Goal: Task Accomplishment & Management: Manage account settings

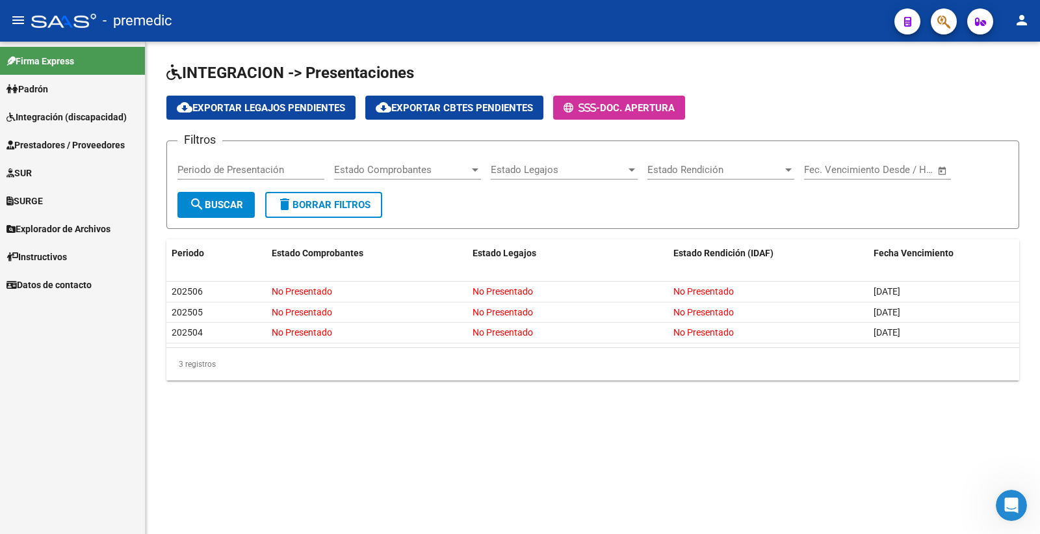
scroll to position [1732, 0]
click at [57, 107] on link "Integración (discapacidad)" at bounding box center [72, 117] width 145 height 28
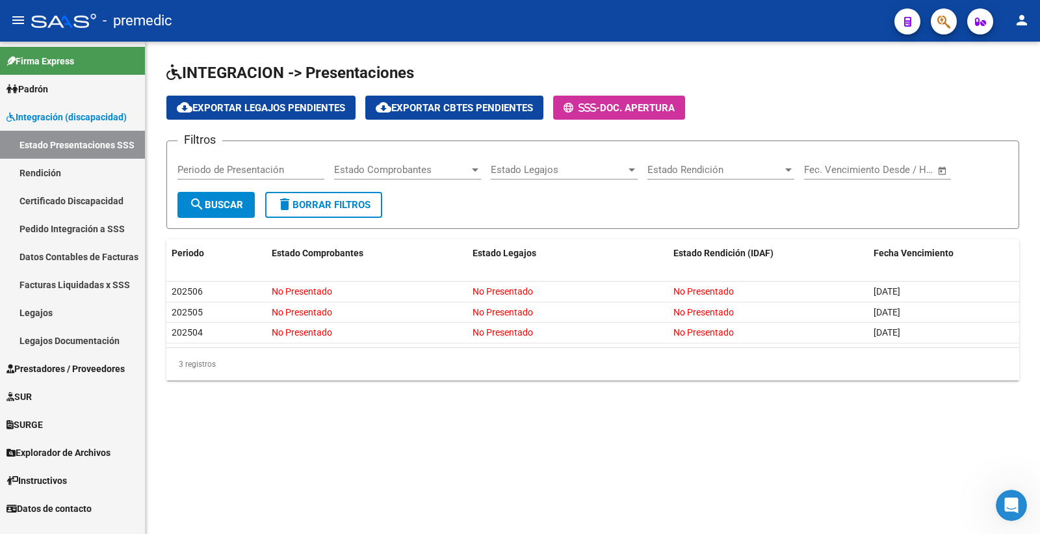
click at [73, 309] on link "Legajos" at bounding box center [72, 312] width 145 height 28
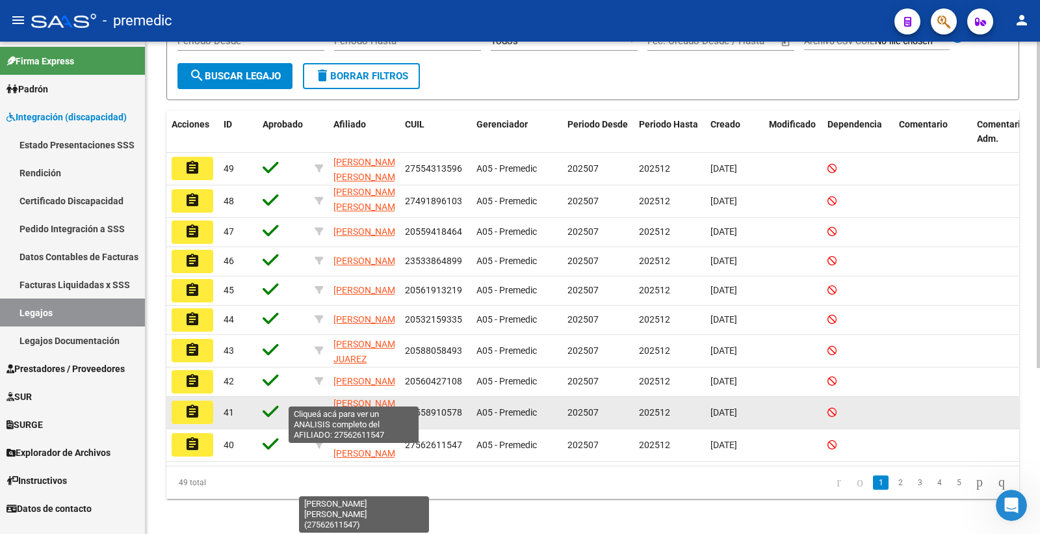
scroll to position [16, 0]
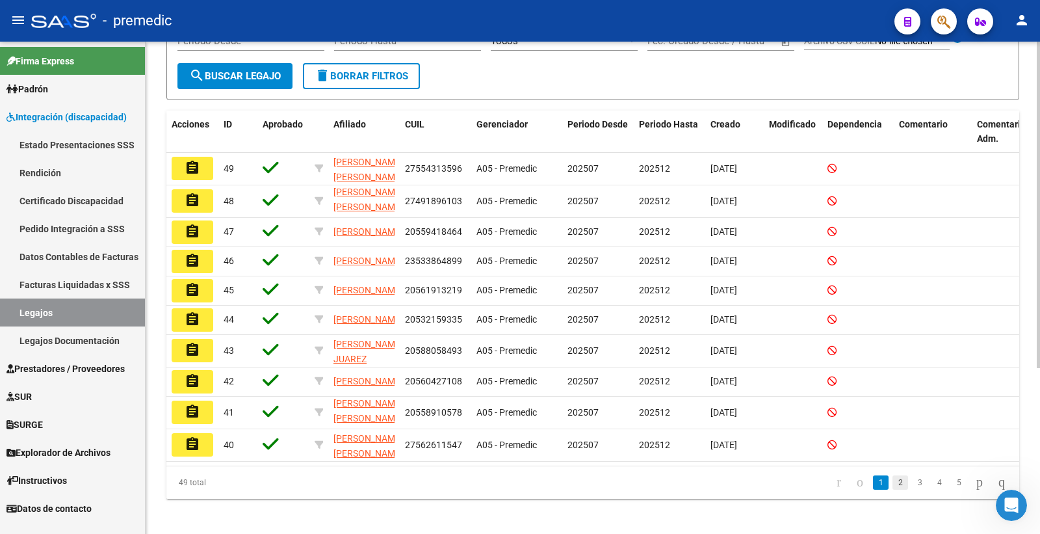
click at [892, 489] on link "2" at bounding box center [900, 482] width 16 height 14
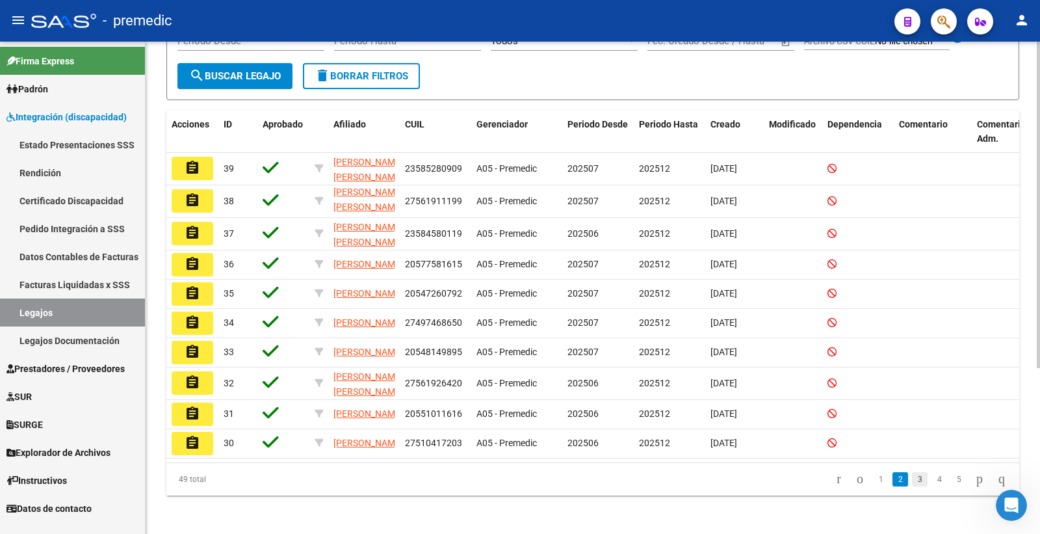
click at [912, 486] on link "3" at bounding box center [920, 479] width 16 height 14
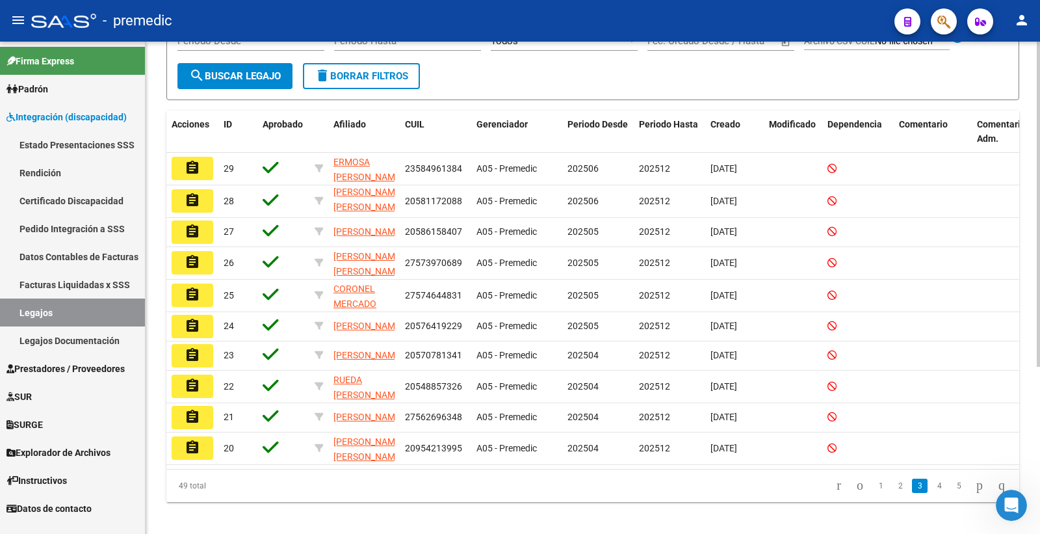
scroll to position [2, 0]
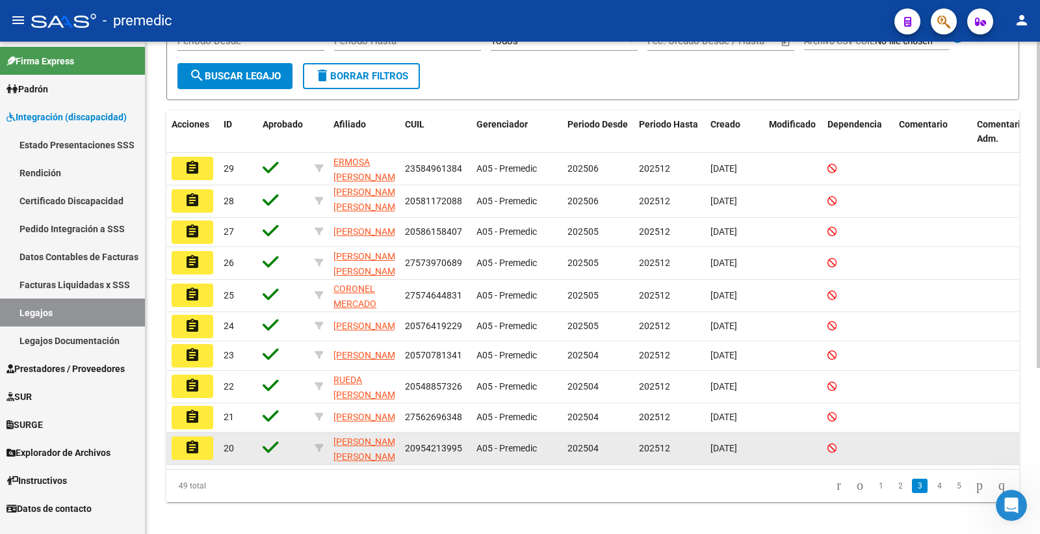
click at [205, 460] on button "assignment" at bounding box center [193, 447] width 42 height 23
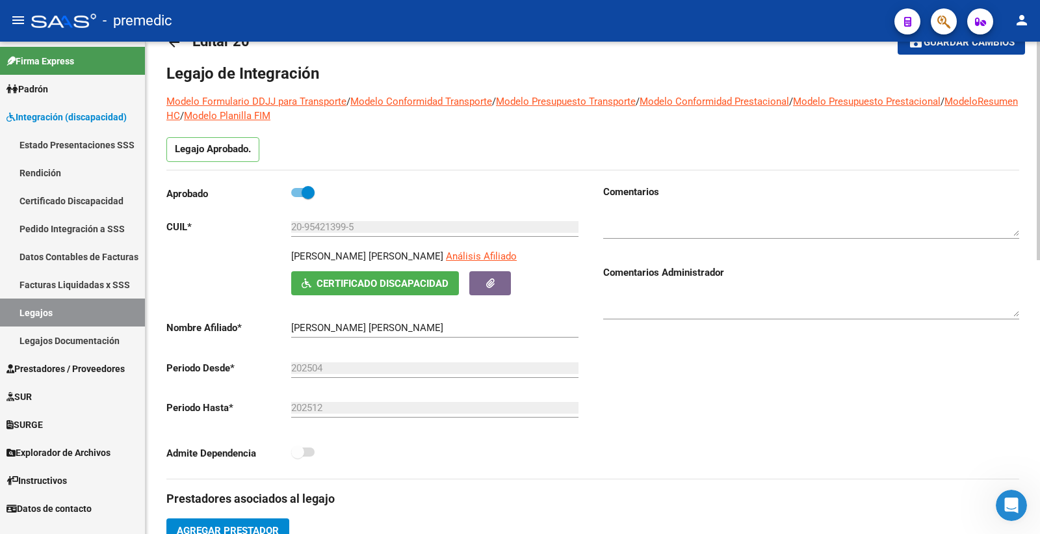
scroll to position [72, 0]
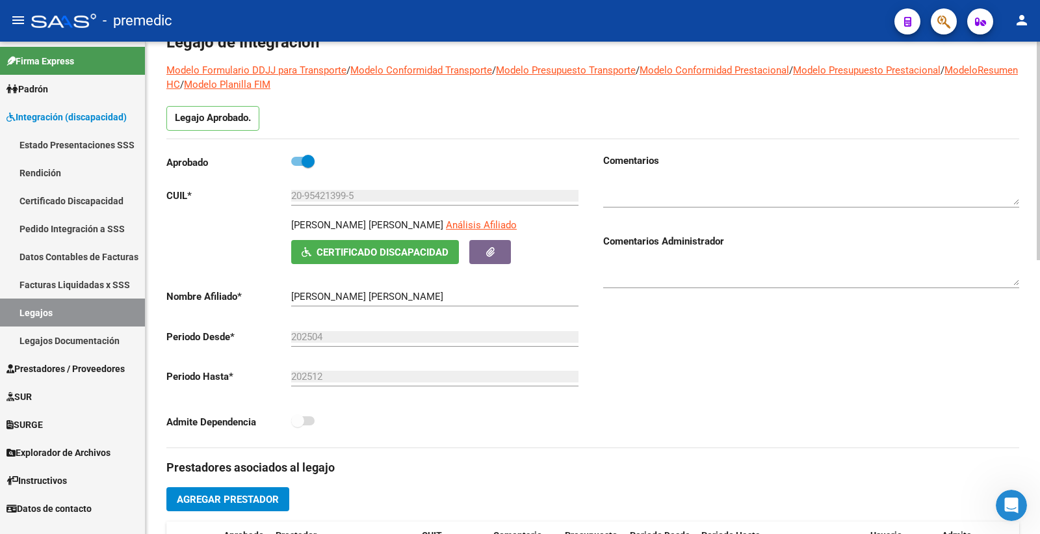
click at [363, 359] on div "202504 Ej: 202203" at bounding box center [434, 339] width 287 height 40
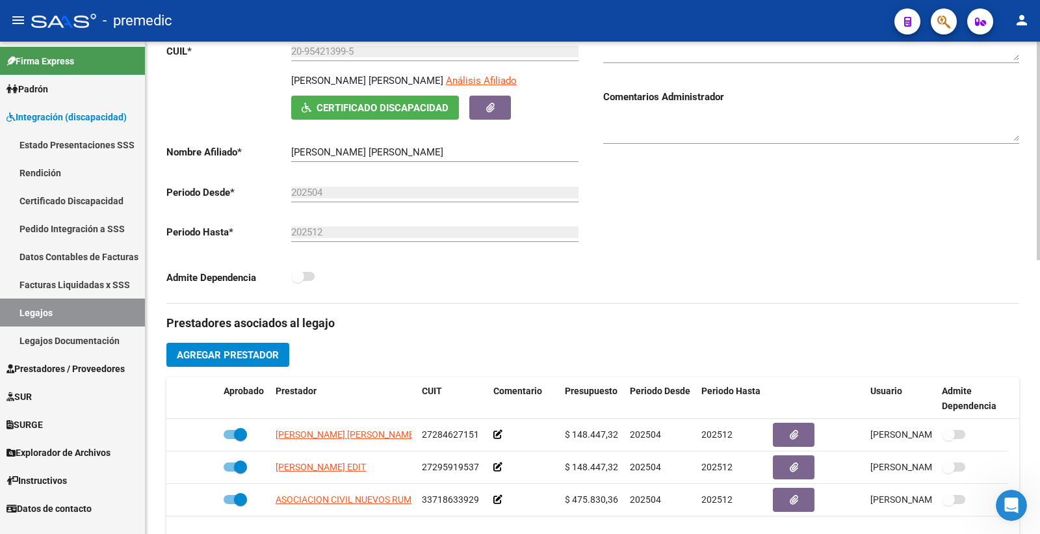
scroll to position [289, 0]
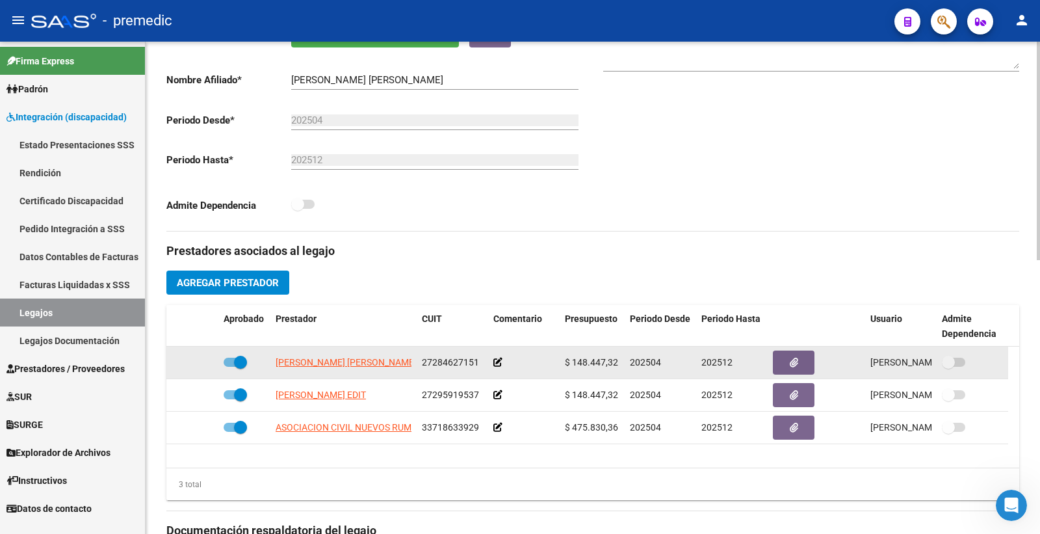
click at [716, 369] on div "202512" at bounding box center [731, 362] width 61 height 15
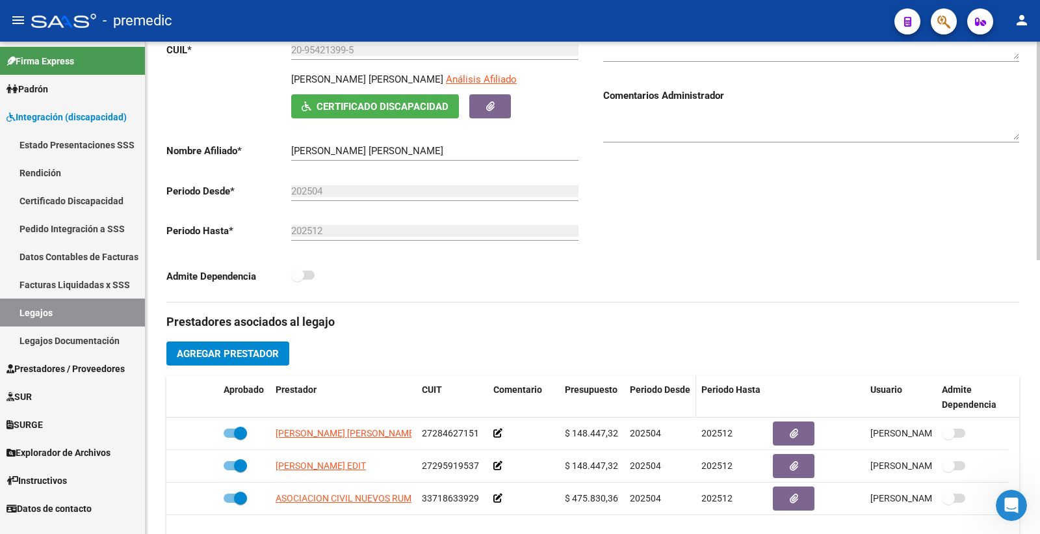
scroll to position [36, 0]
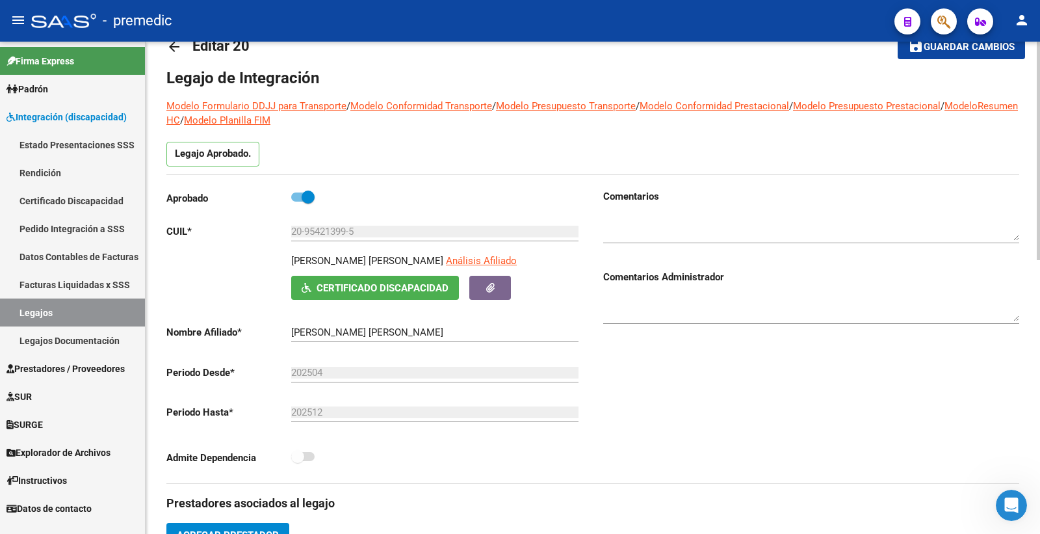
click at [304, 199] on span at bounding box center [308, 196] width 13 height 13
click at [298, 202] on input "checkbox" at bounding box center [297, 202] width 1 height 1
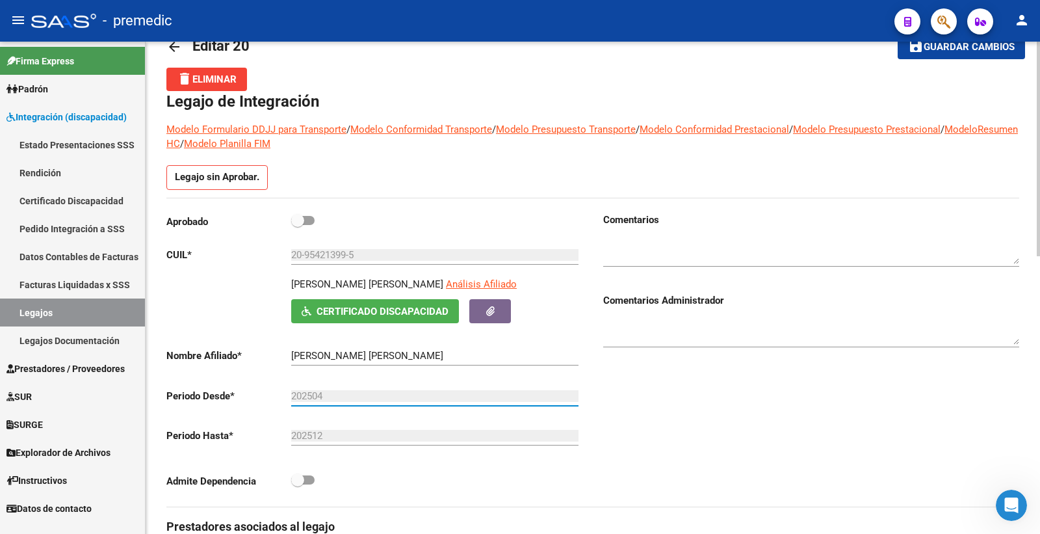
click at [326, 391] on input "202504" at bounding box center [434, 396] width 287 height 12
click at [308, 224] on span at bounding box center [302, 220] width 23 height 9
click at [298, 225] on input "checkbox" at bounding box center [297, 225] width 1 height 1
checkbox input "true"
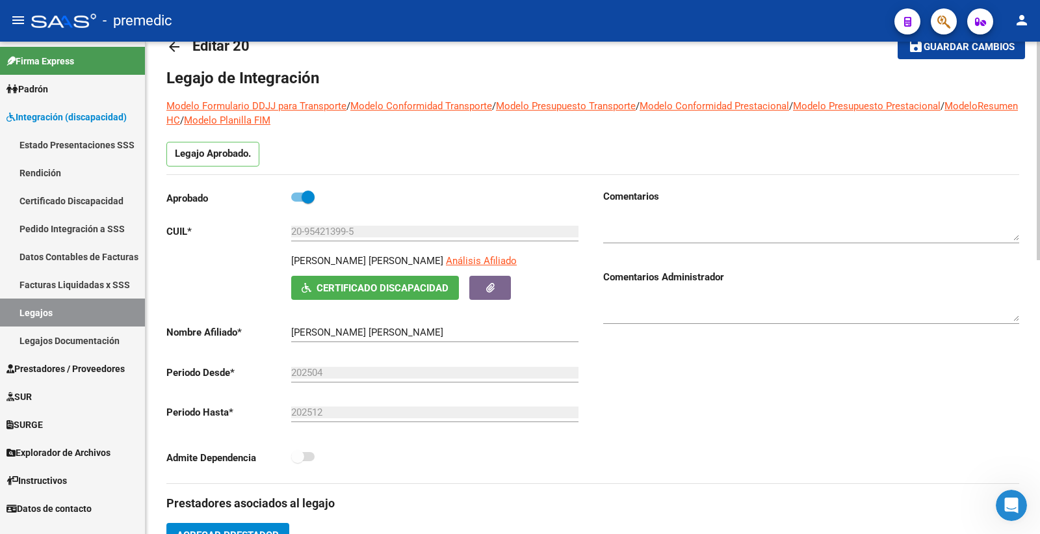
click at [995, 46] on span "Guardar cambios" at bounding box center [969, 48] width 91 height 12
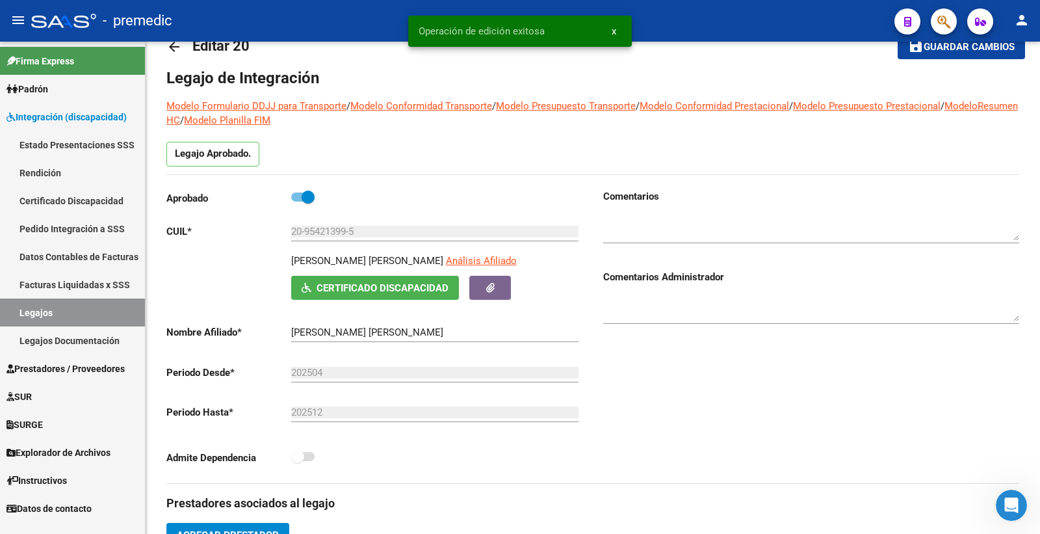
click at [35, 315] on link "Legajos" at bounding box center [72, 312] width 145 height 28
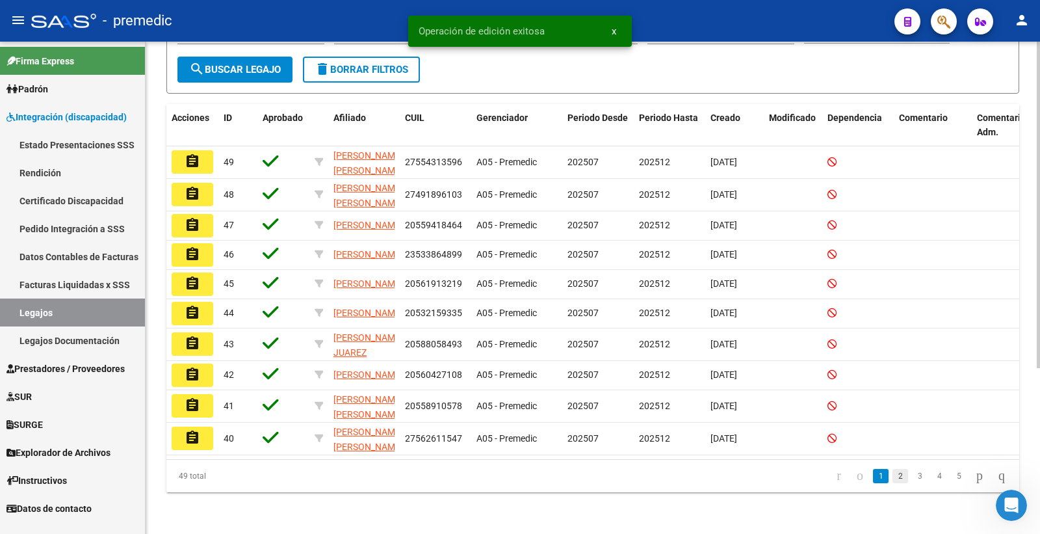
click at [892, 481] on link "2" at bounding box center [900, 476] width 16 height 14
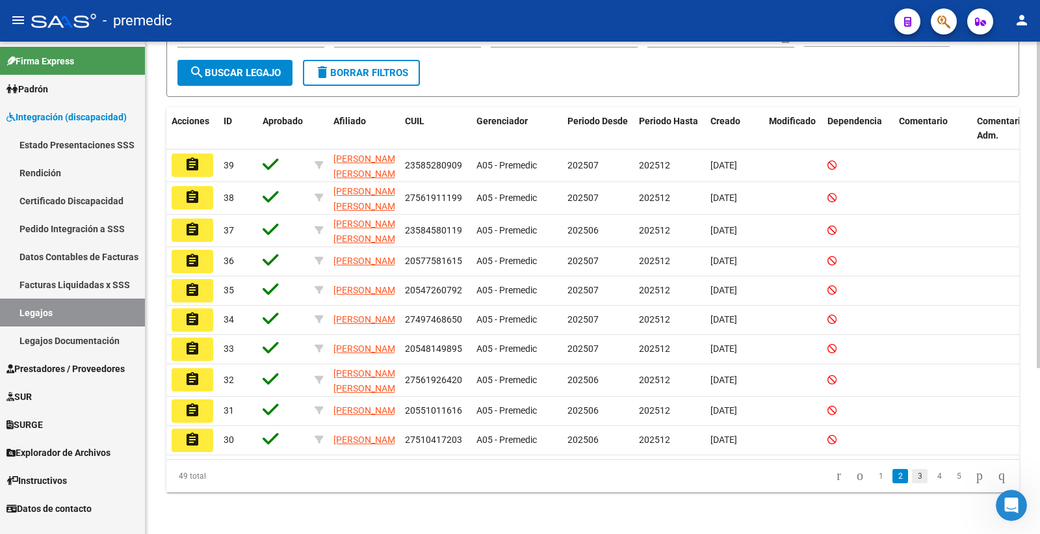
click at [912, 478] on link "3" at bounding box center [920, 476] width 16 height 14
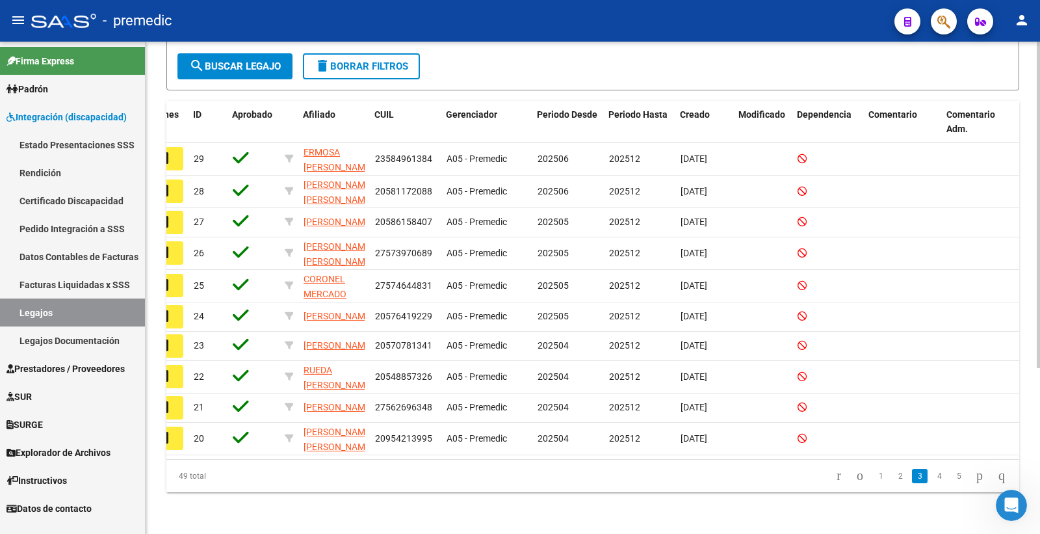
scroll to position [0, 0]
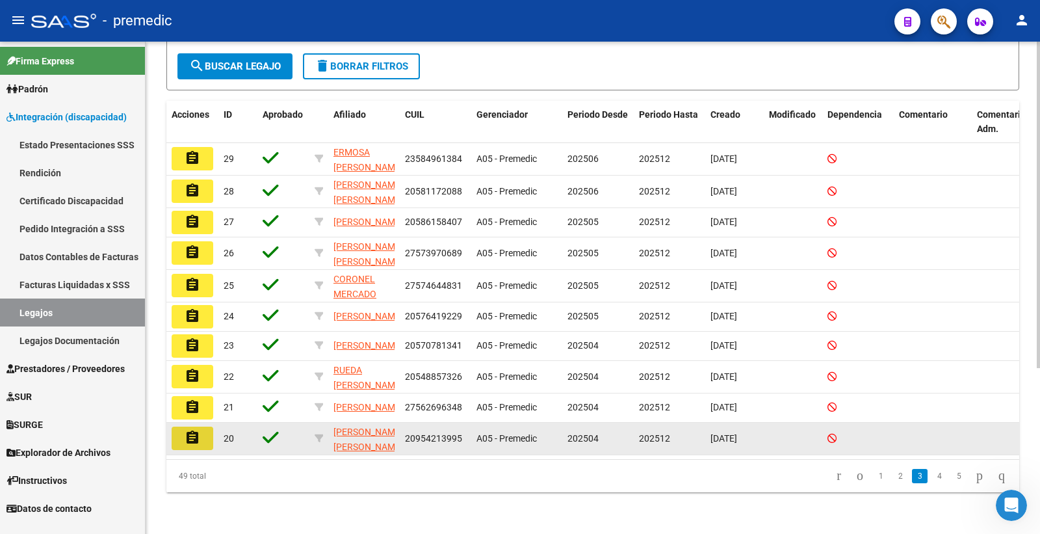
click at [192, 430] on mat-icon "assignment" at bounding box center [193, 438] width 16 height 16
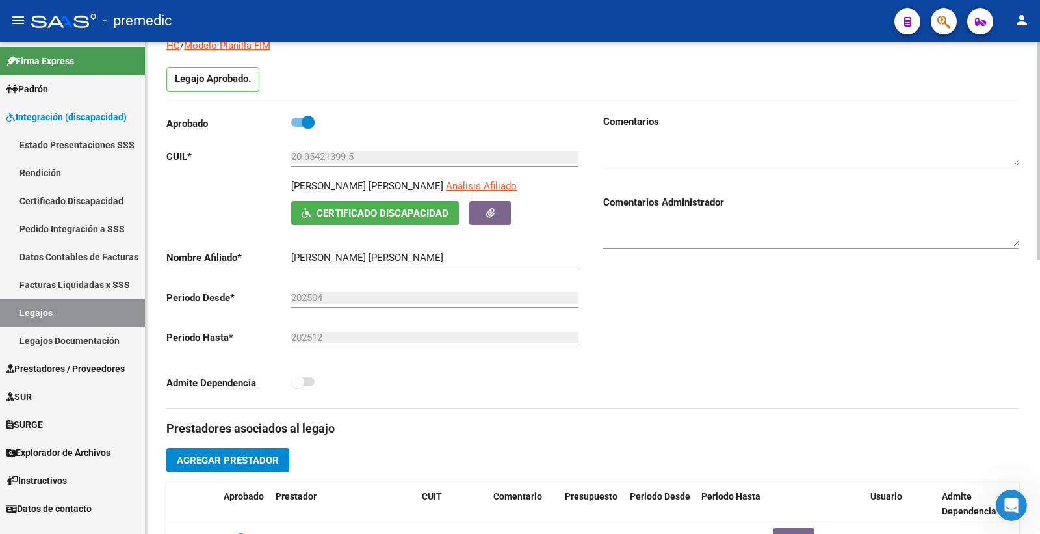
scroll to position [144, 0]
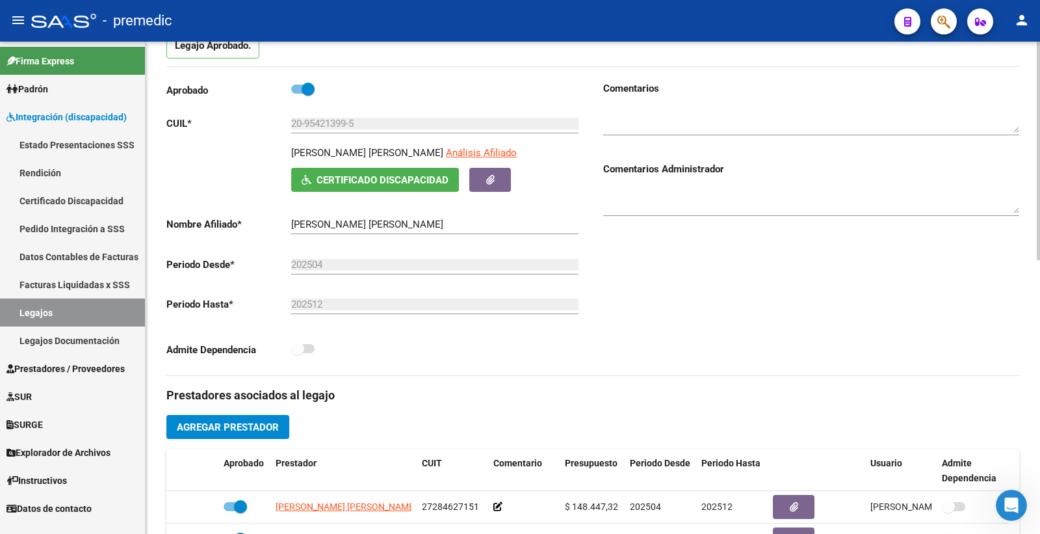
click at [314, 251] on div "202504 Ej: 202203" at bounding box center [434, 260] width 287 height 28
click at [314, 259] on input "202504" at bounding box center [434, 265] width 287 height 12
click at [326, 313] on div "202512 Ej: 202212" at bounding box center [434, 300] width 287 height 28
click at [333, 309] on input "202512" at bounding box center [434, 304] width 287 height 12
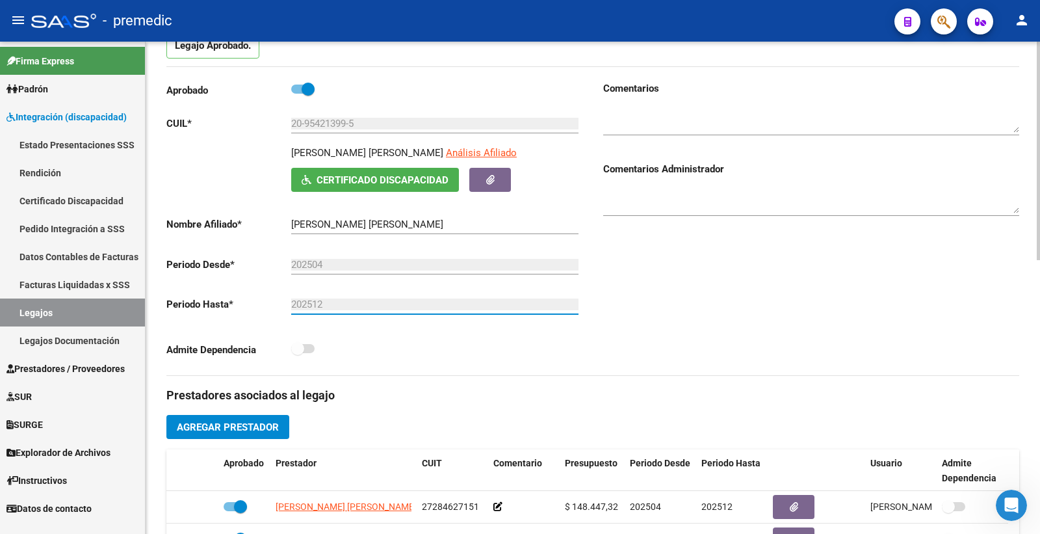
click at [333, 309] on input "202512" at bounding box center [434, 304] width 287 height 12
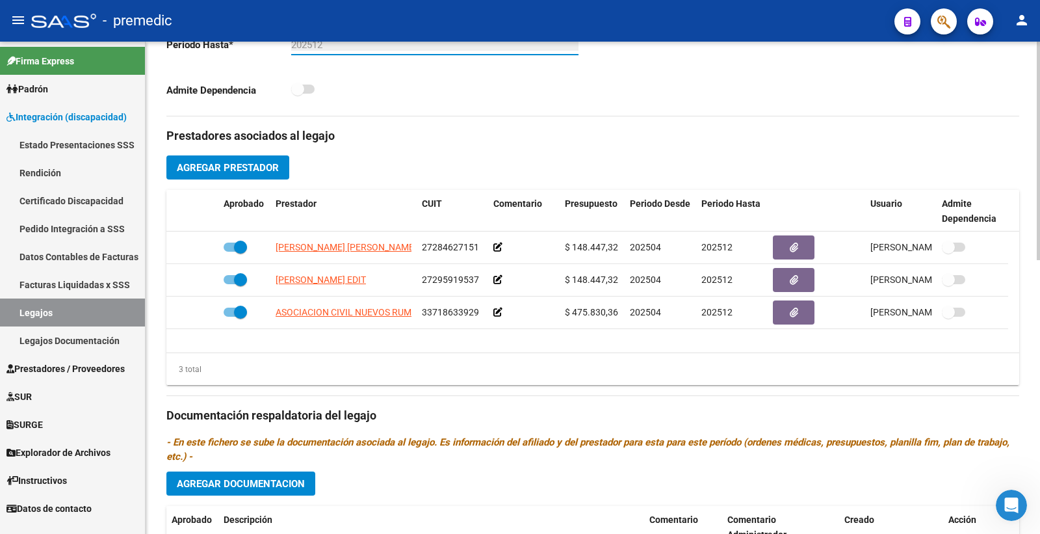
scroll to position [433, 0]
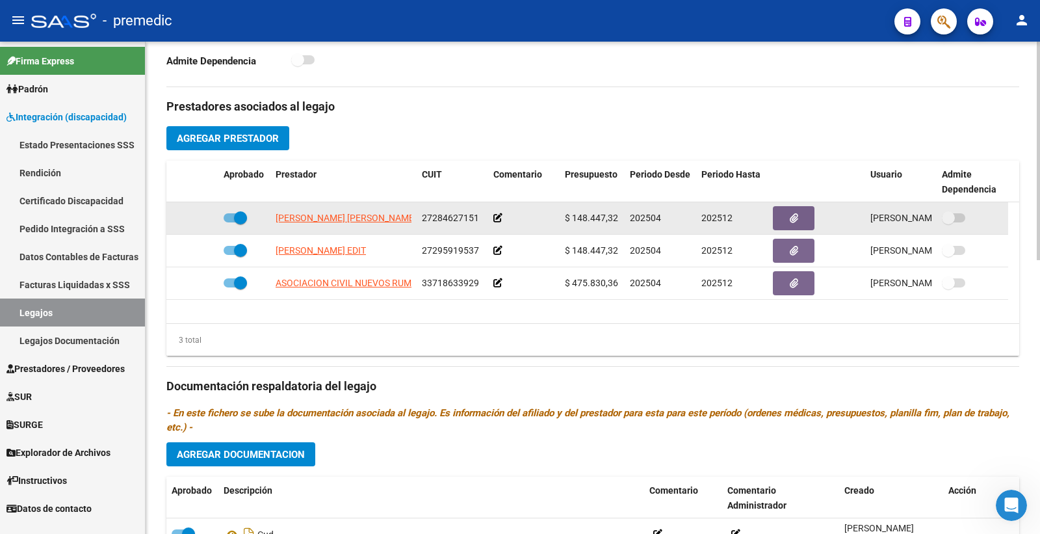
click at [715, 223] on span "202512" at bounding box center [716, 218] width 31 height 10
click at [233, 216] on span at bounding box center [235, 217] width 23 height 9
click at [230, 222] on input "checkbox" at bounding box center [229, 222] width 1 height 1
checkbox input "false"
click at [503, 223] on div at bounding box center [523, 218] width 61 height 15
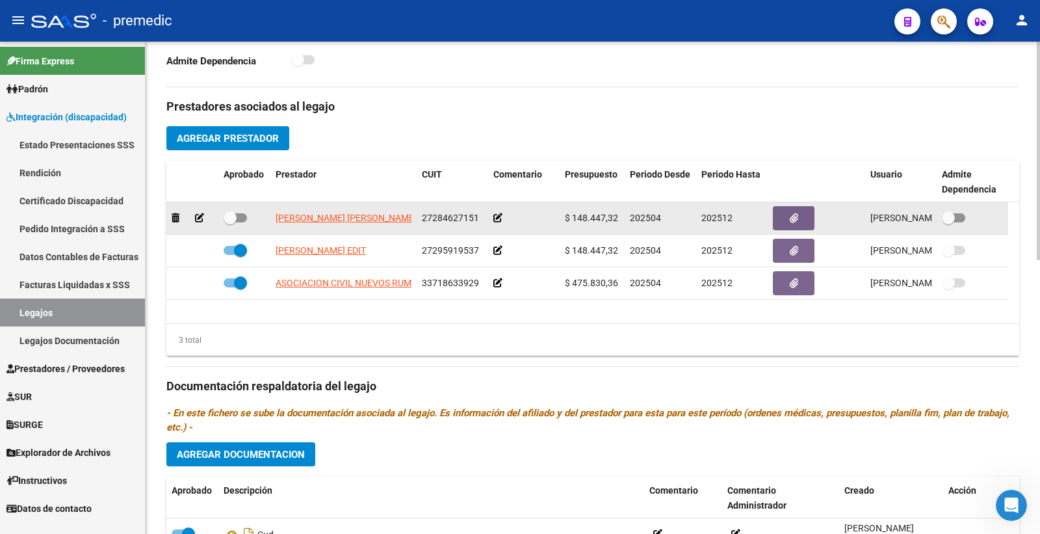
click at [499, 220] on icon at bounding box center [497, 217] width 9 height 9
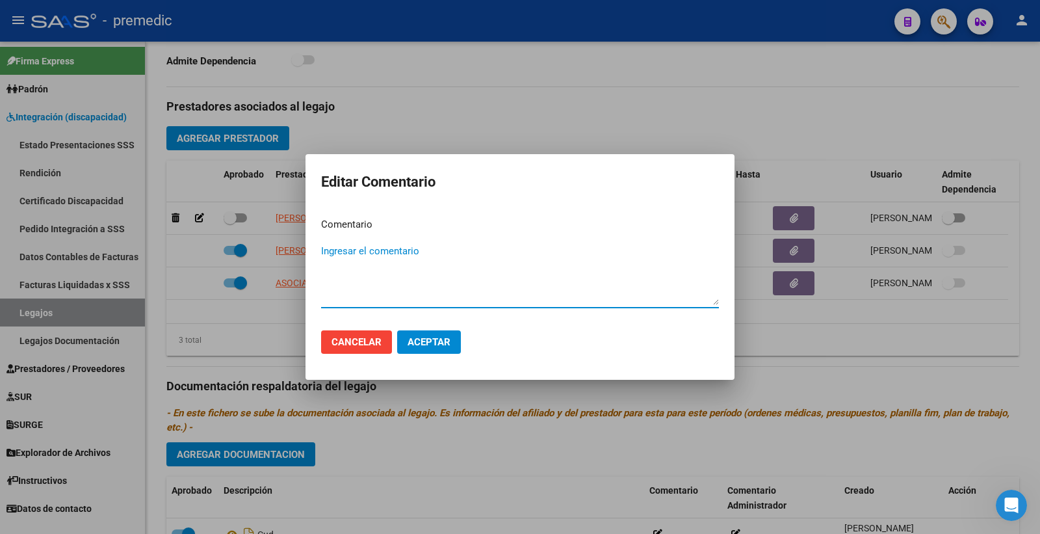
click at [342, 342] on span "Cancelar" at bounding box center [357, 342] width 50 height 12
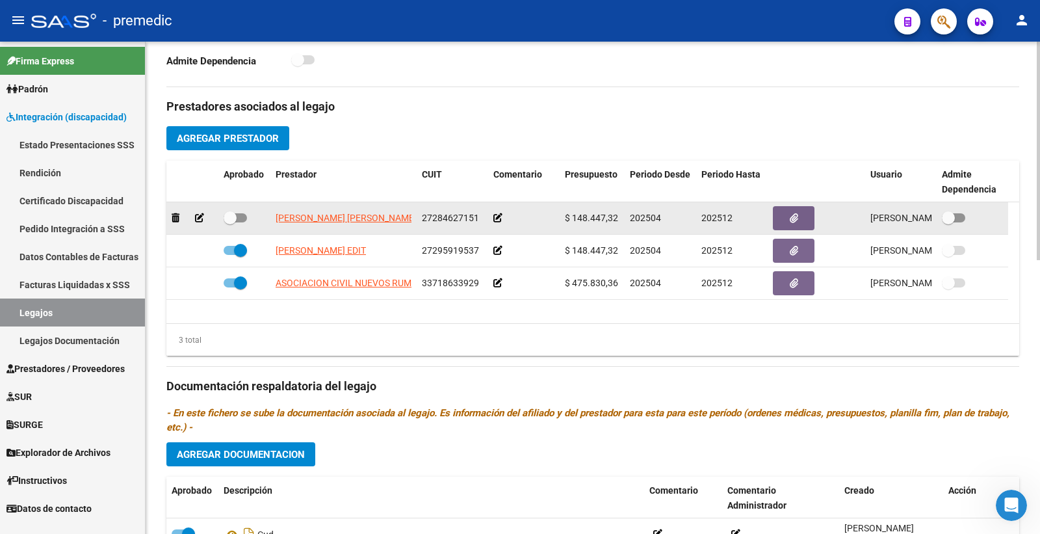
click at [724, 216] on span "202512" at bounding box center [716, 218] width 31 height 10
click at [720, 220] on span "202512" at bounding box center [716, 218] width 31 height 10
click at [208, 221] on div at bounding box center [193, 218] width 42 height 15
click at [200, 220] on icon at bounding box center [199, 217] width 9 height 9
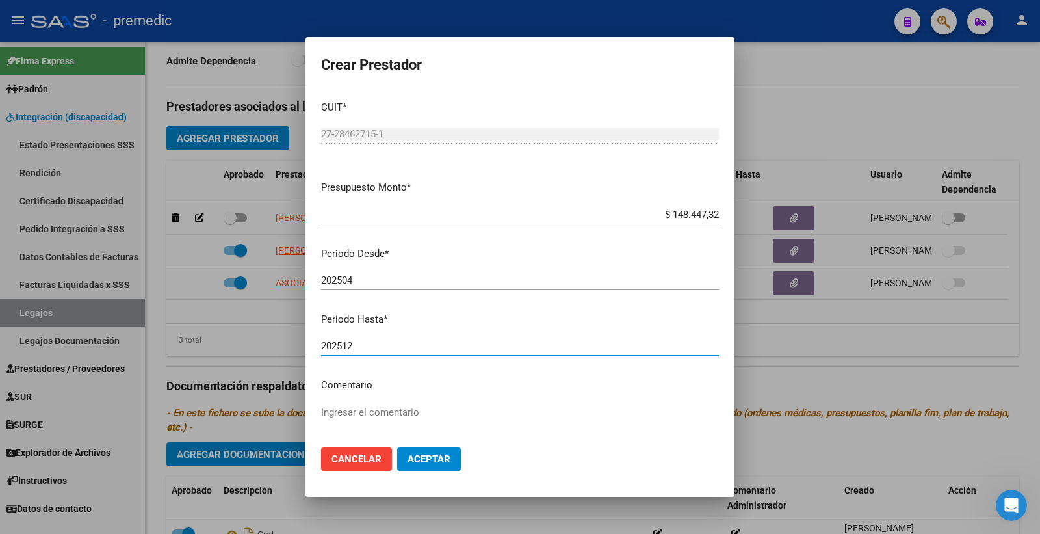
click at [386, 351] on input "202512" at bounding box center [520, 346] width 398 height 12
type input "202507"
click at [433, 456] on span "Aceptar" at bounding box center [429, 459] width 43 height 12
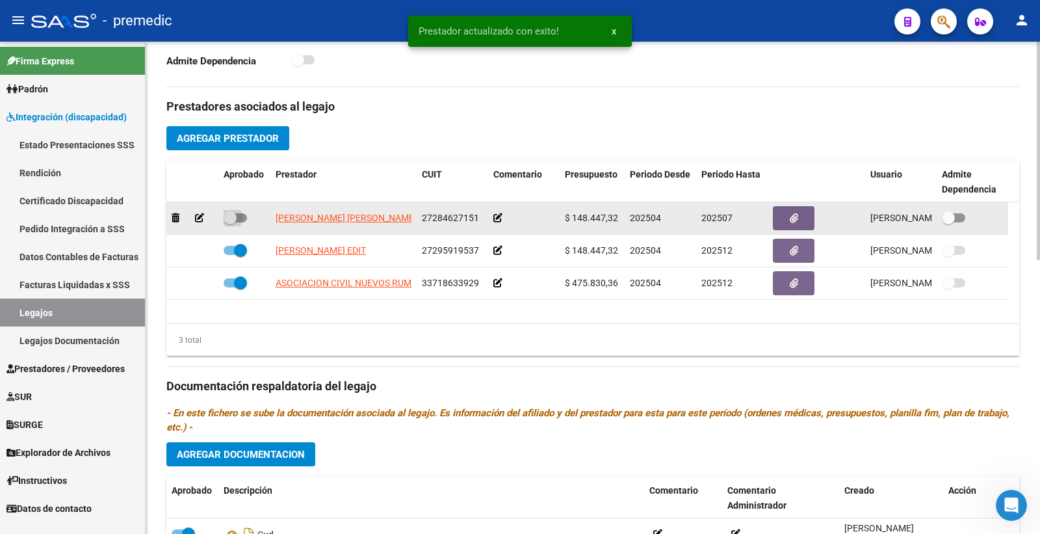
click at [242, 222] on span at bounding box center [235, 217] width 23 height 9
click at [230, 222] on input "checkbox" at bounding box center [229, 222] width 1 height 1
checkbox input "true"
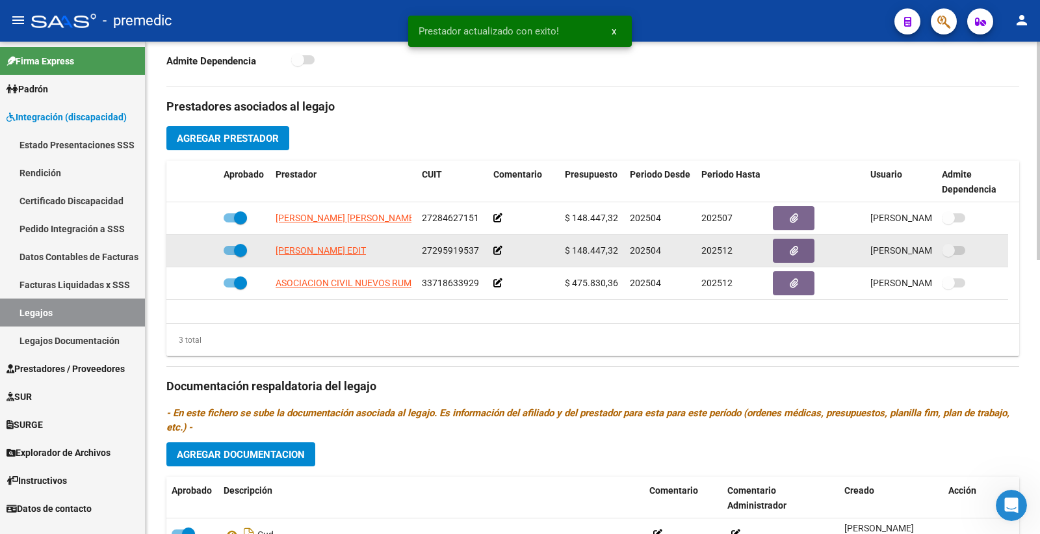
click at [231, 249] on span at bounding box center [235, 250] width 23 height 9
click at [230, 255] on input "checkbox" at bounding box center [229, 255] width 1 height 1
checkbox input "false"
click at [193, 252] on div at bounding box center [193, 250] width 42 height 15
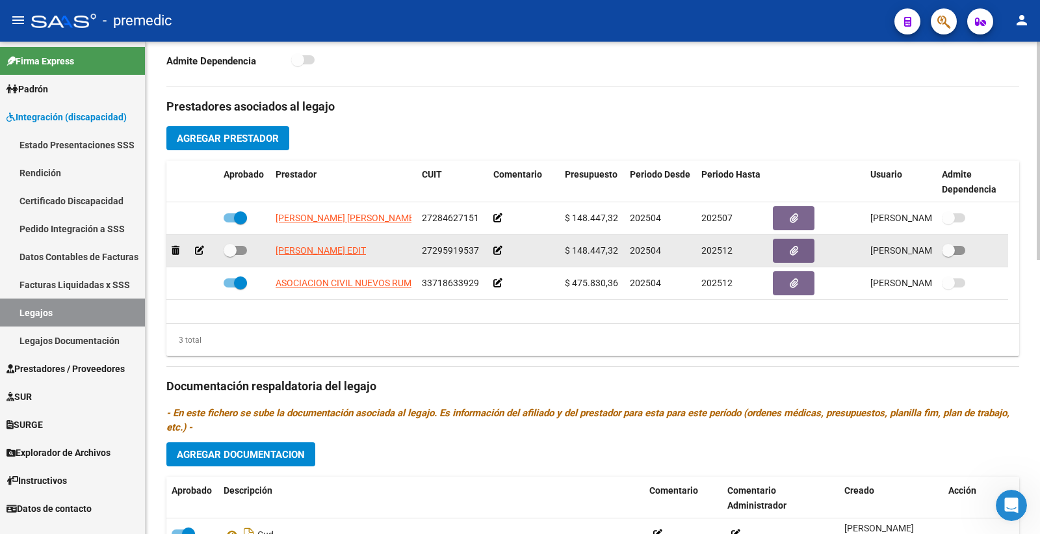
click at [200, 250] on icon at bounding box center [199, 250] width 9 height 9
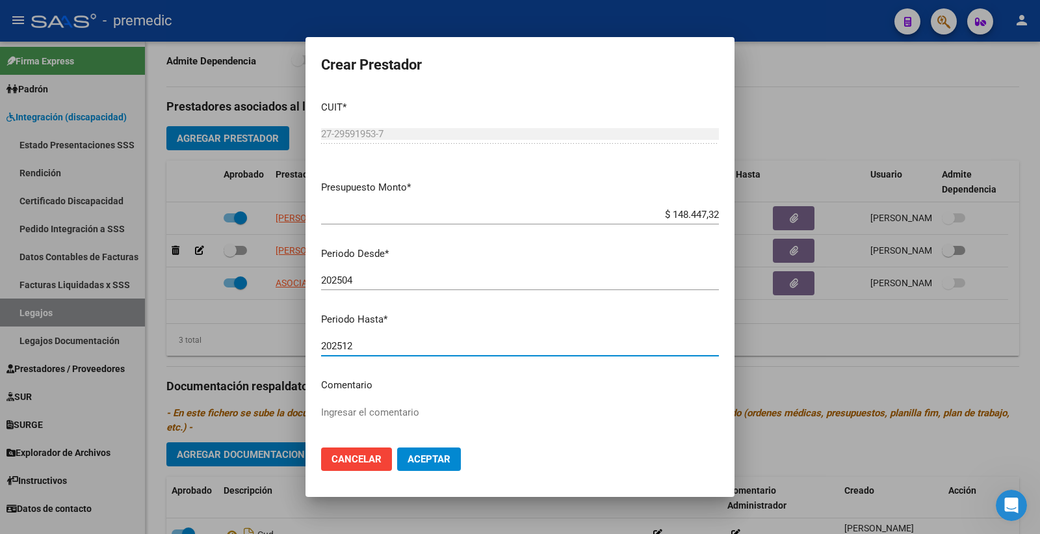
click at [382, 351] on input "202512" at bounding box center [520, 346] width 398 height 12
type input "202507"
click at [441, 449] on button "Aceptar" at bounding box center [429, 458] width 64 height 23
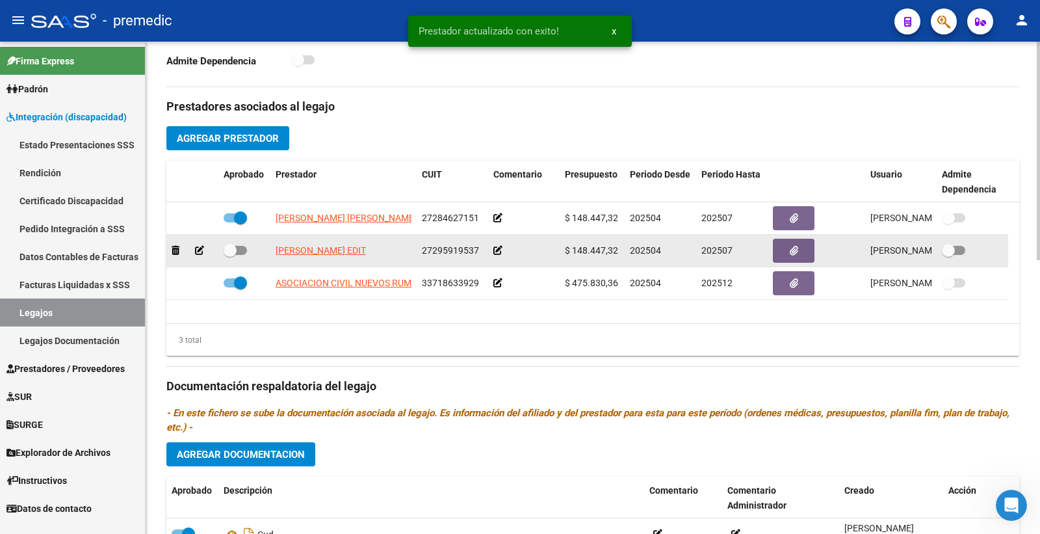
click at [241, 250] on span at bounding box center [235, 250] width 23 height 9
click at [230, 255] on input "checkbox" at bounding box center [229, 255] width 1 height 1
checkbox input "true"
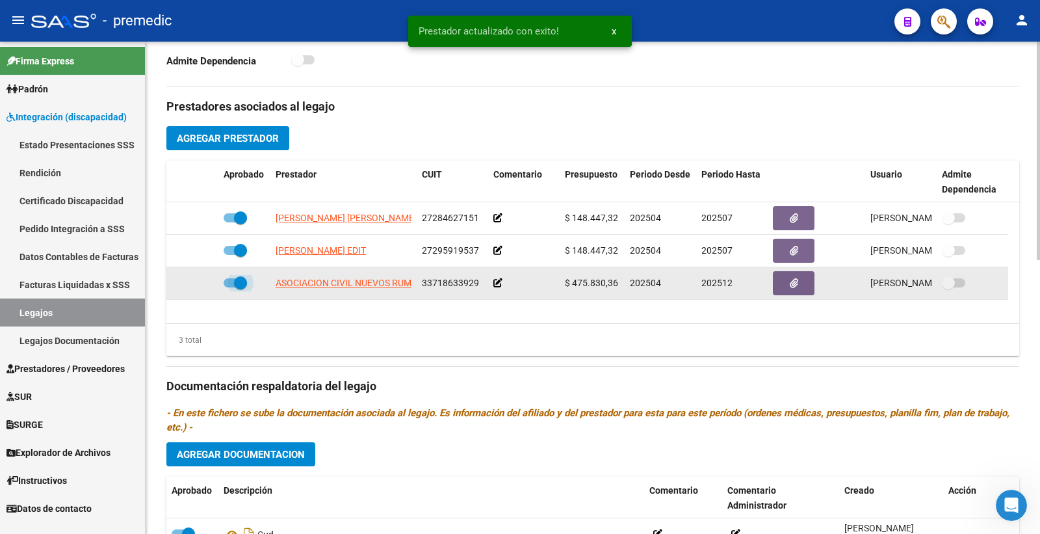
click at [232, 278] on label at bounding box center [235, 283] width 23 height 16
click at [230, 287] on input "checkbox" at bounding box center [229, 287] width 1 height 1
checkbox input "false"
click at [197, 282] on icon at bounding box center [199, 282] width 9 height 9
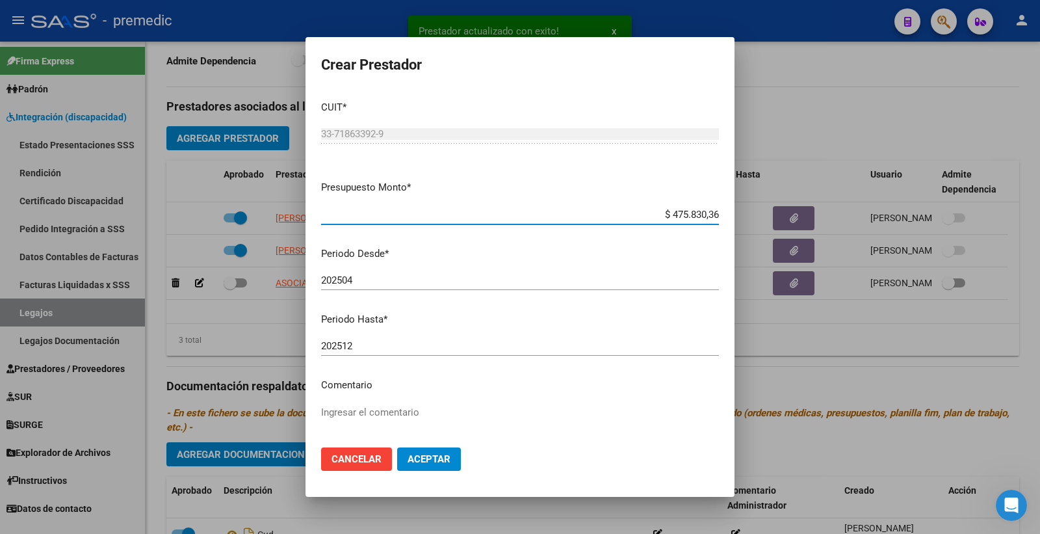
click at [372, 336] on div "202512 Ingresar el periodo" at bounding box center [520, 346] width 398 height 20
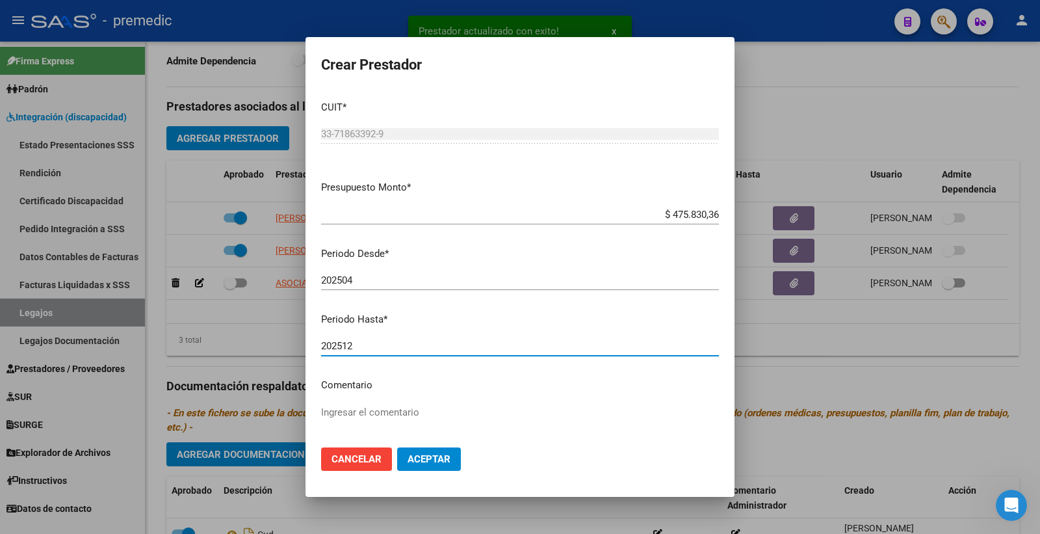
click at [366, 352] on input "202512" at bounding box center [520, 346] width 398 height 12
type input "202507"
click at [425, 458] on span "Aceptar" at bounding box center [429, 459] width 43 height 12
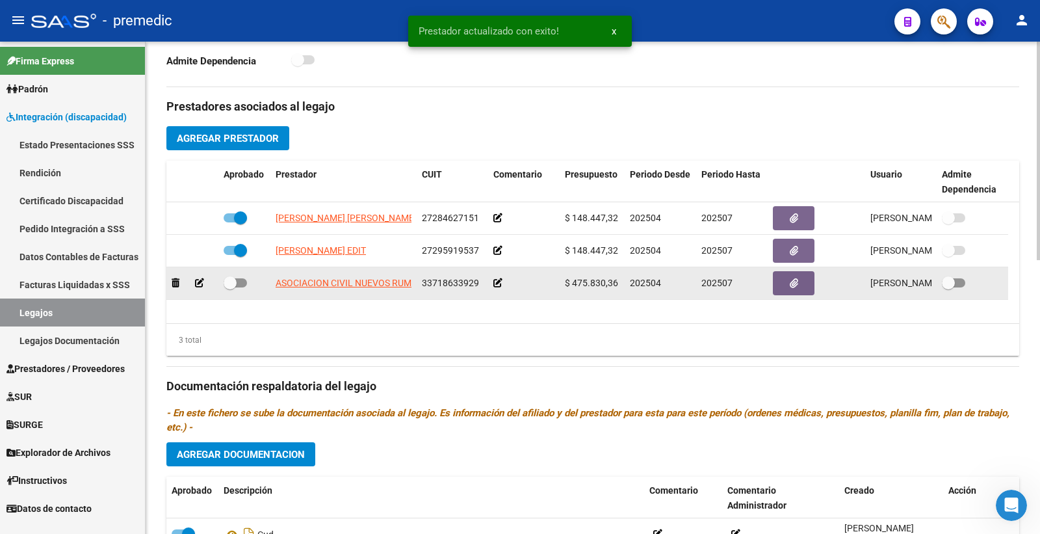
click at [248, 283] on div at bounding box center [245, 283] width 42 height 17
click at [242, 283] on span at bounding box center [235, 282] width 23 height 9
click at [230, 287] on input "checkbox" at bounding box center [229, 287] width 1 height 1
checkbox input "true"
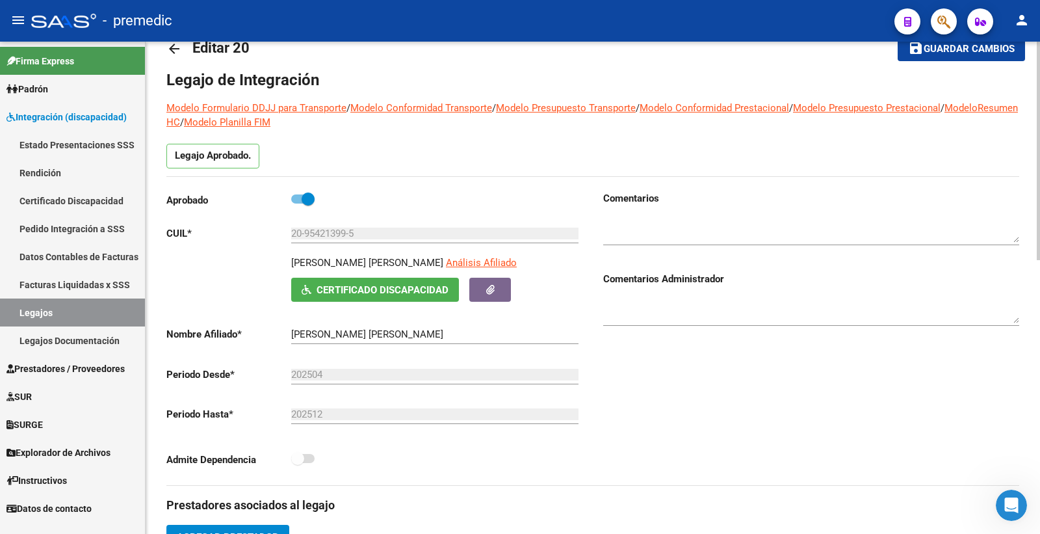
scroll to position [0, 0]
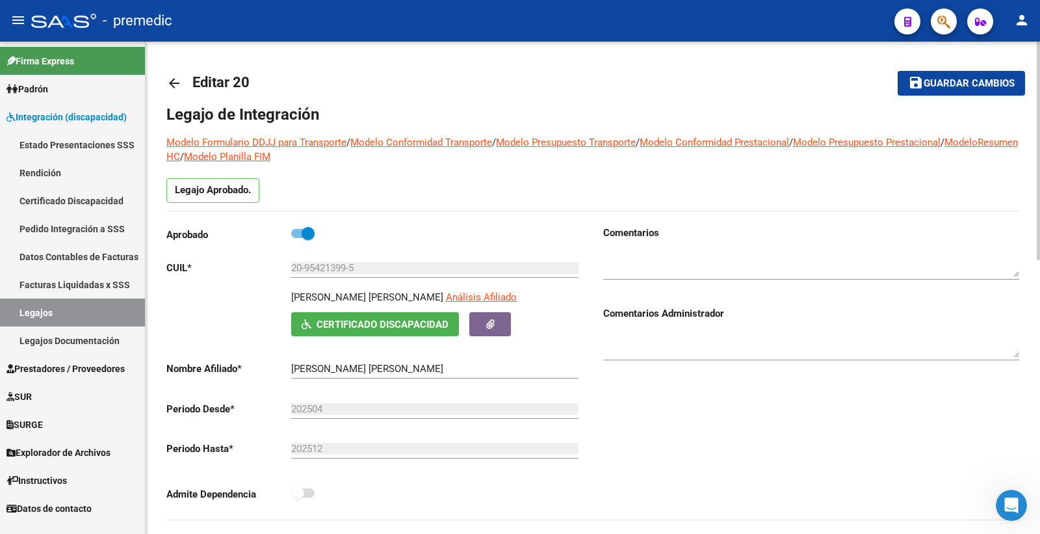
click at [991, 83] on span "Guardar cambios" at bounding box center [969, 84] width 91 height 12
click at [62, 311] on link "Legajos" at bounding box center [72, 312] width 145 height 28
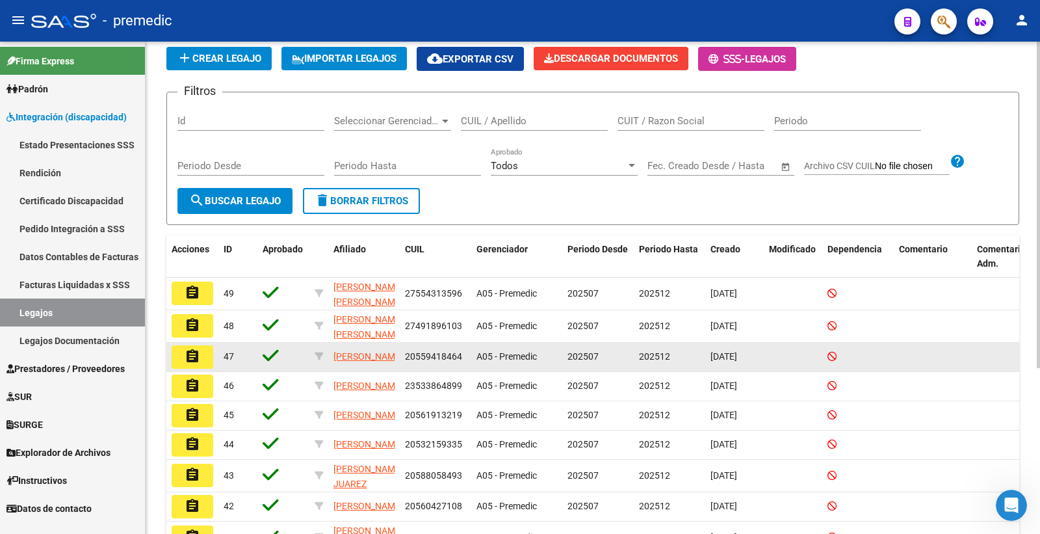
scroll to position [249, 0]
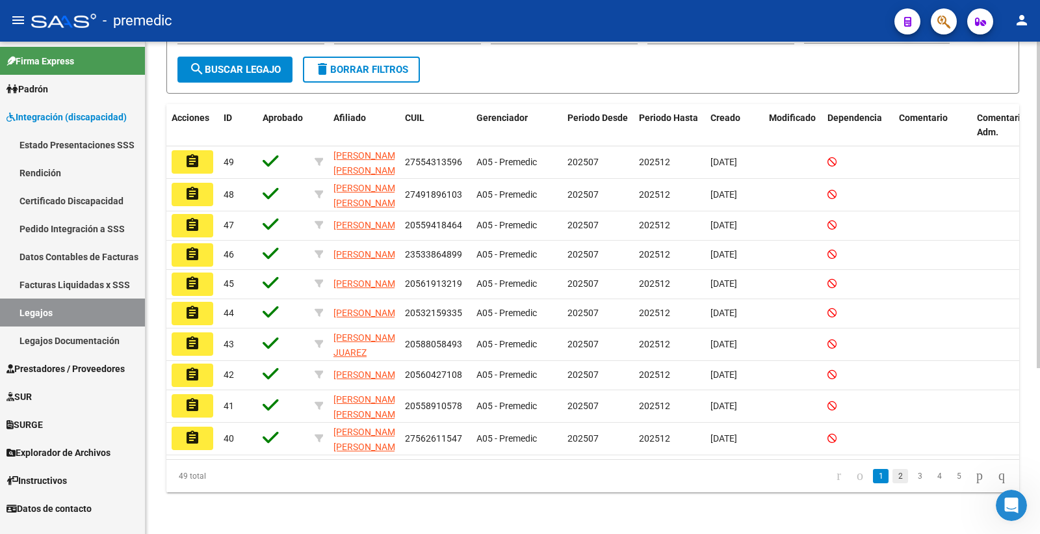
click at [892, 479] on link "2" at bounding box center [900, 476] width 16 height 14
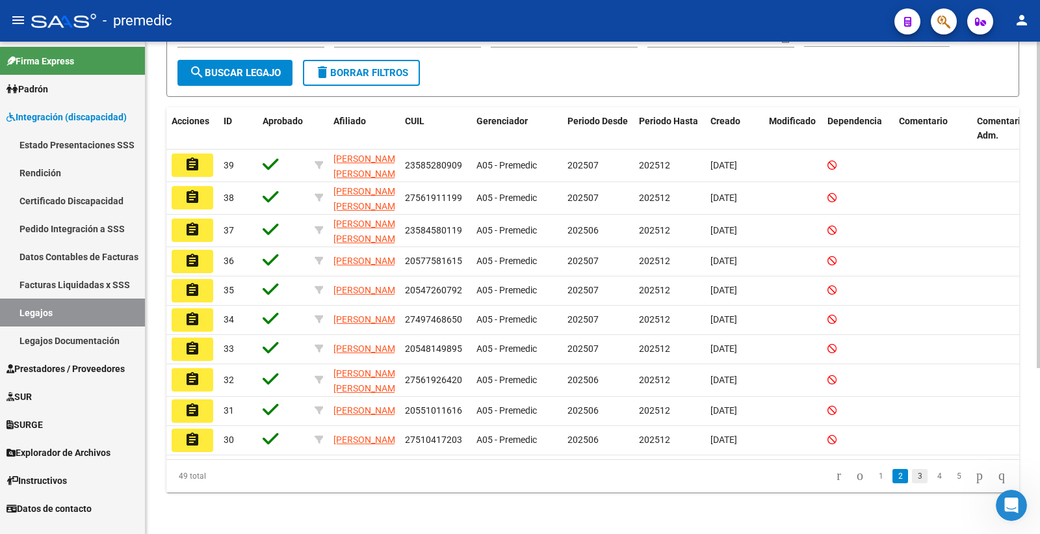
click at [912, 473] on link "3" at bounding box center [920, 476] width 16 height 14
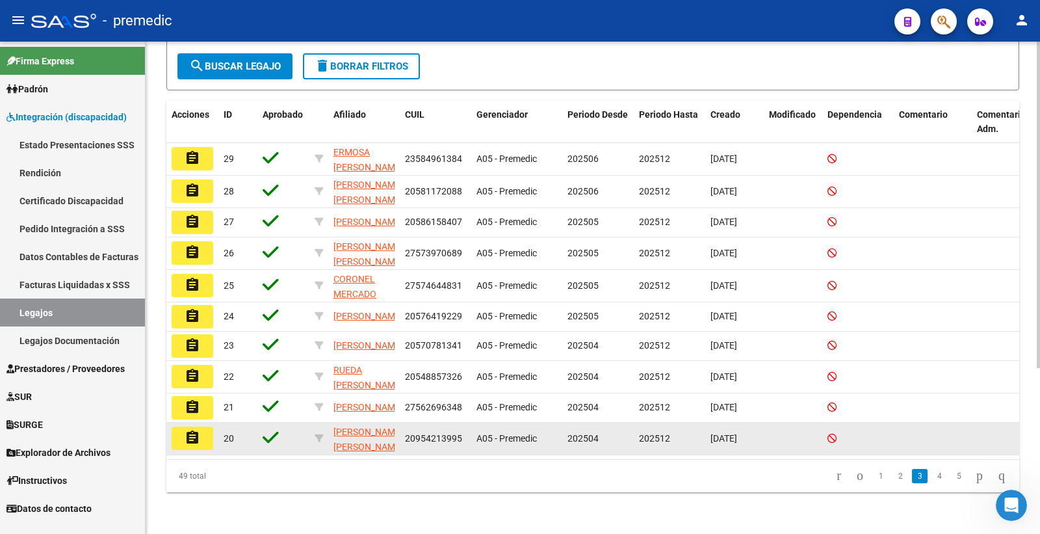
click at [187, 430] on mat-icon "assignment" at bounding box center [193, 438] width 16 height 16
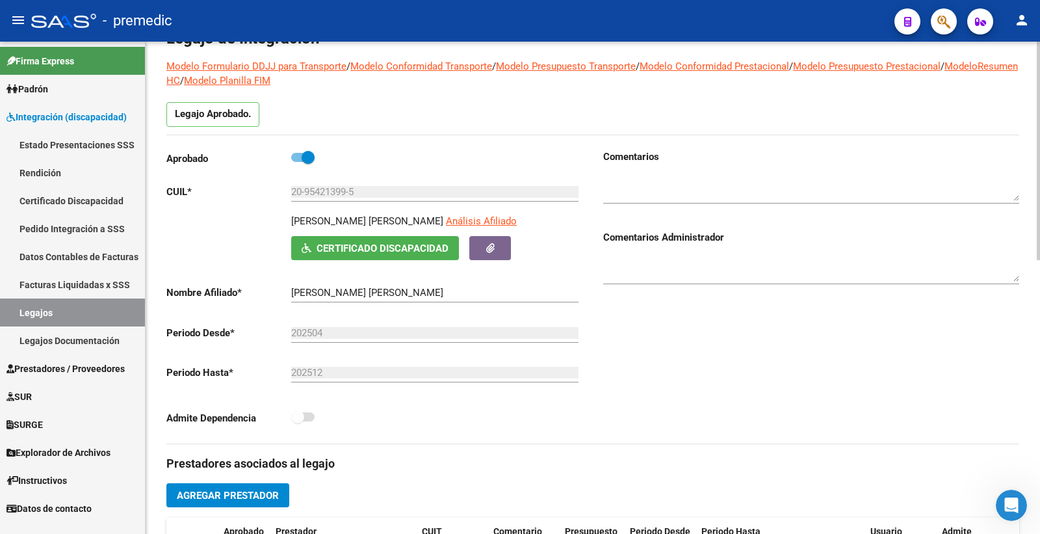
scroll to position [72, 0]
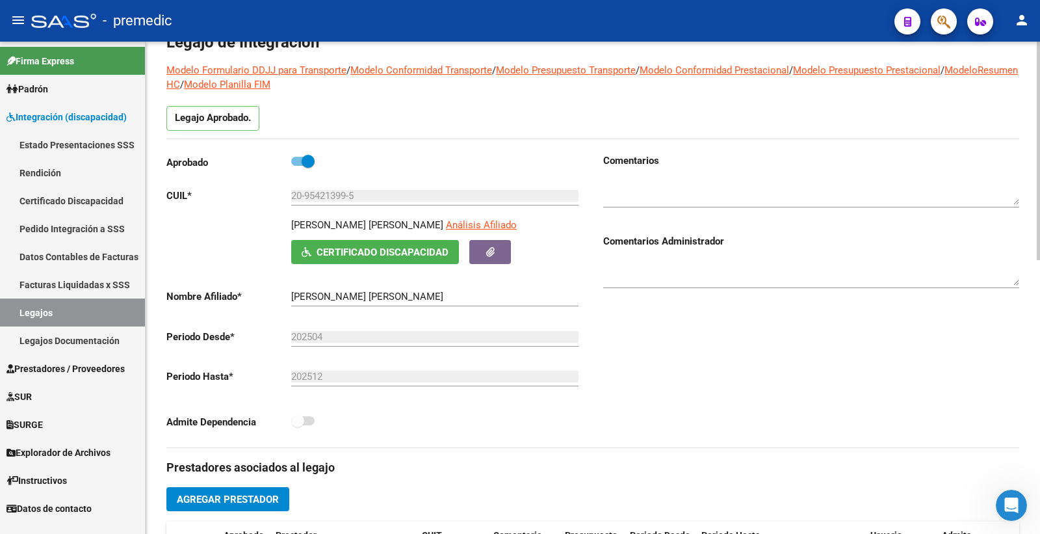
click at [661, 187] on textarea at bounding box center [811, 192] width 416 height 26
click at [980, 321] on div "Comentarios Comentarios Administrador" at bounding box center [806, 300] width 426 height 294
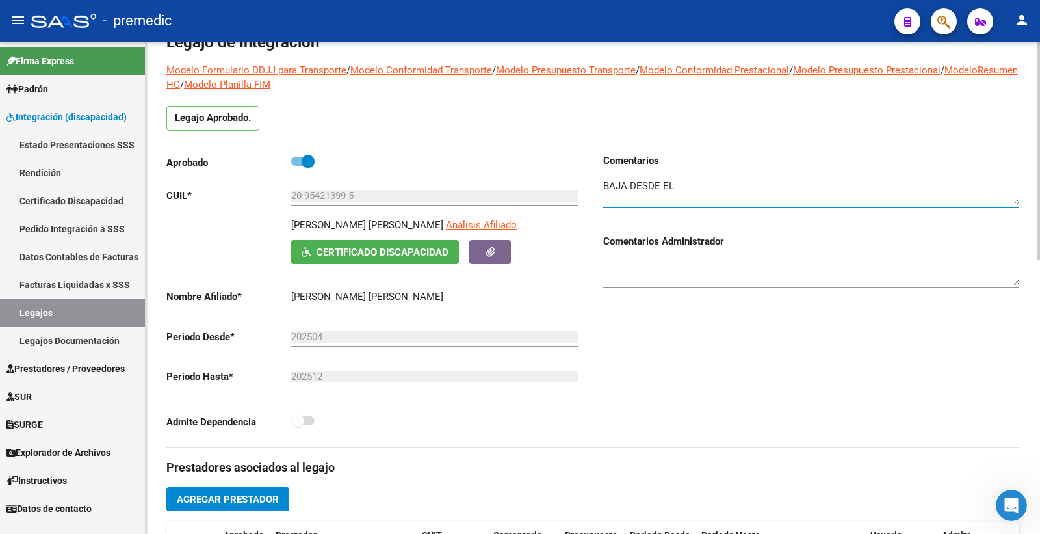
click at [718, 189] on textarea at bounding box center [811, 192] width 416 height 26
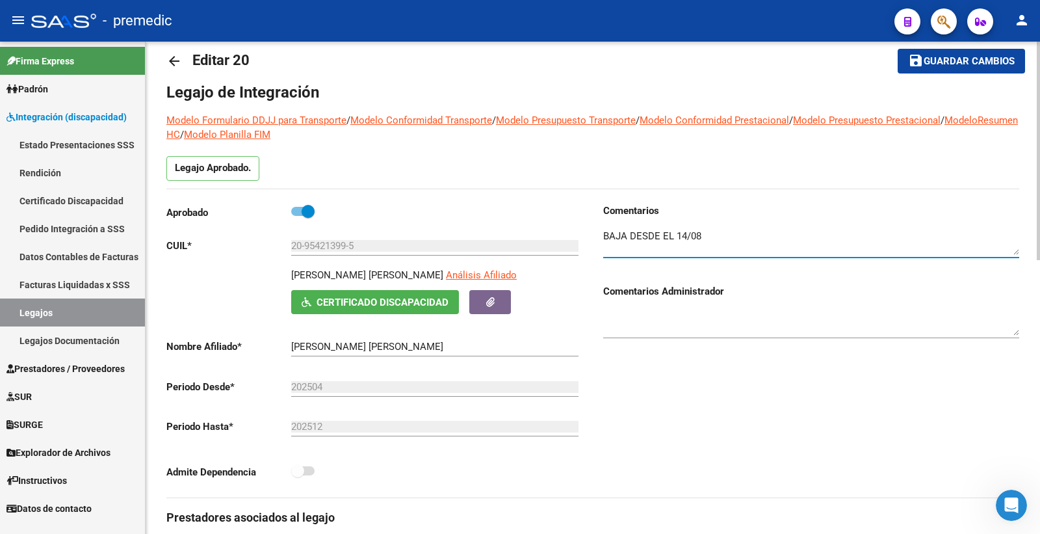
scroll to position [0, 0]
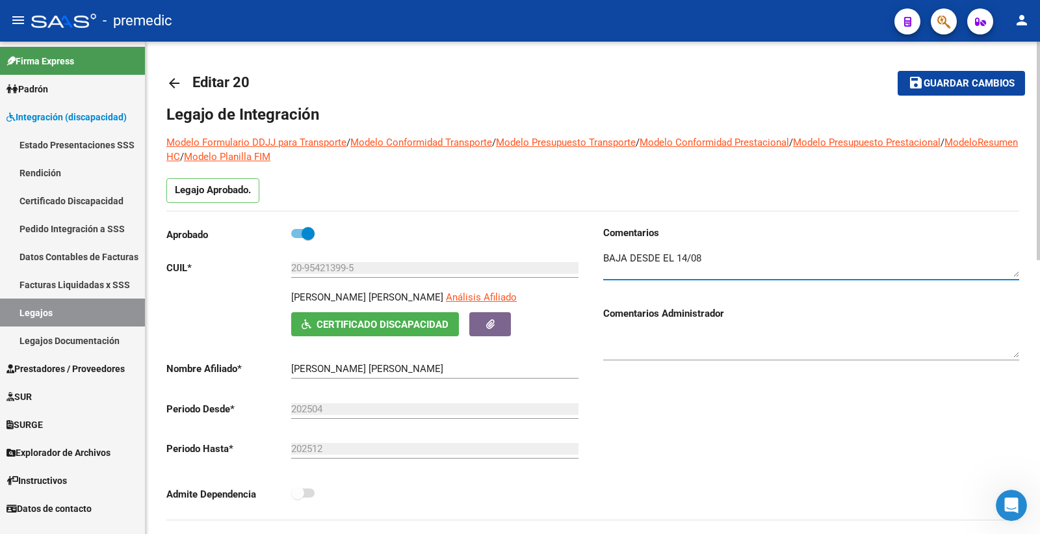
type textarea "BAJA DESDE EL 14/08"
click at [962, 87] on span "Guardar cambios" at bounding box center [969, 84] width 91 height 12
click at [948, 257] on textarea at bounding box center [811, 264] width 416 height 26
click at [933, 92] on button "save Guardar cambios" at bounding box center [961, 83] width 127 height 24
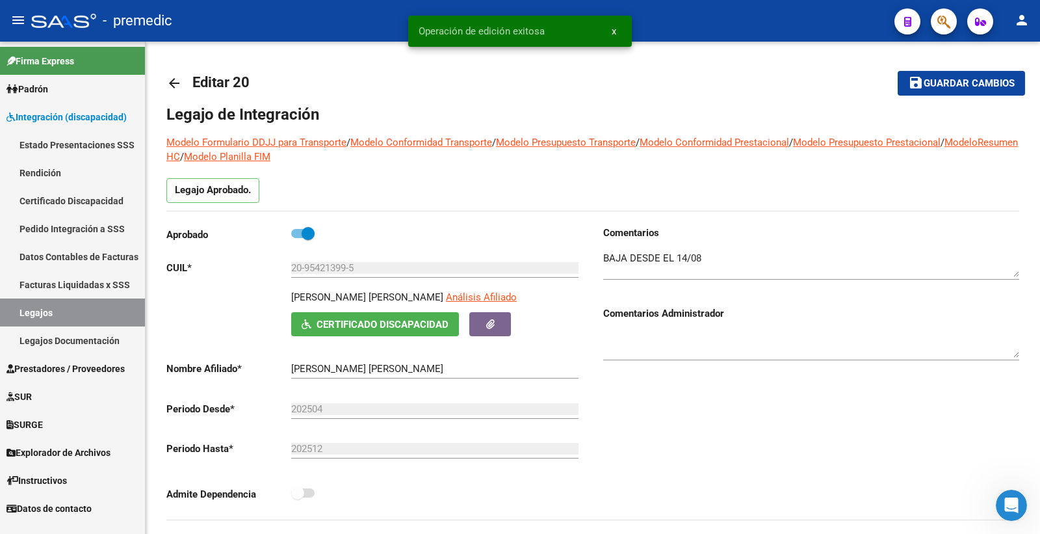
click at [65, 315] on link "Legajos" at bounding box center [72, 312] width 145 height 28
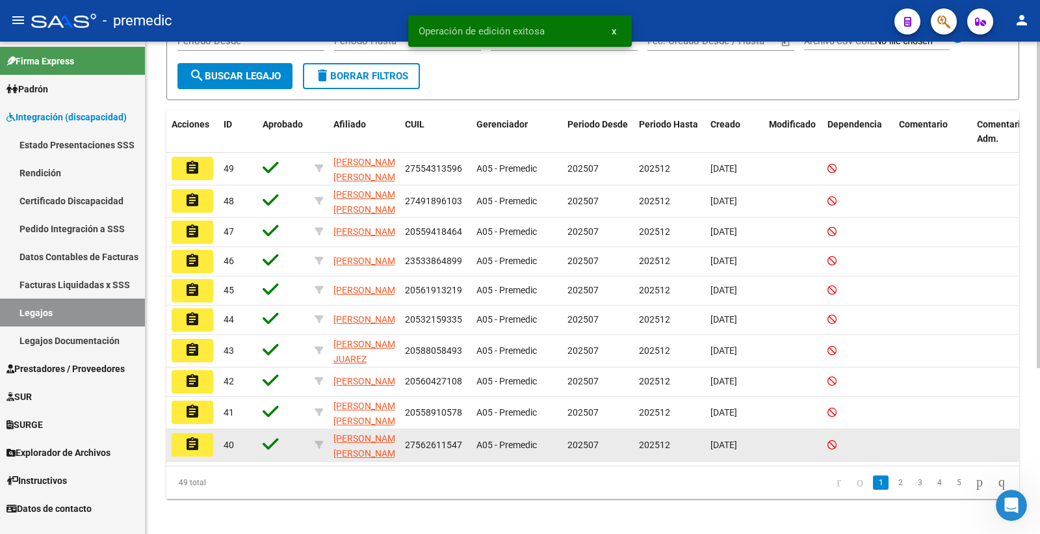
scroll to position [249, 0]
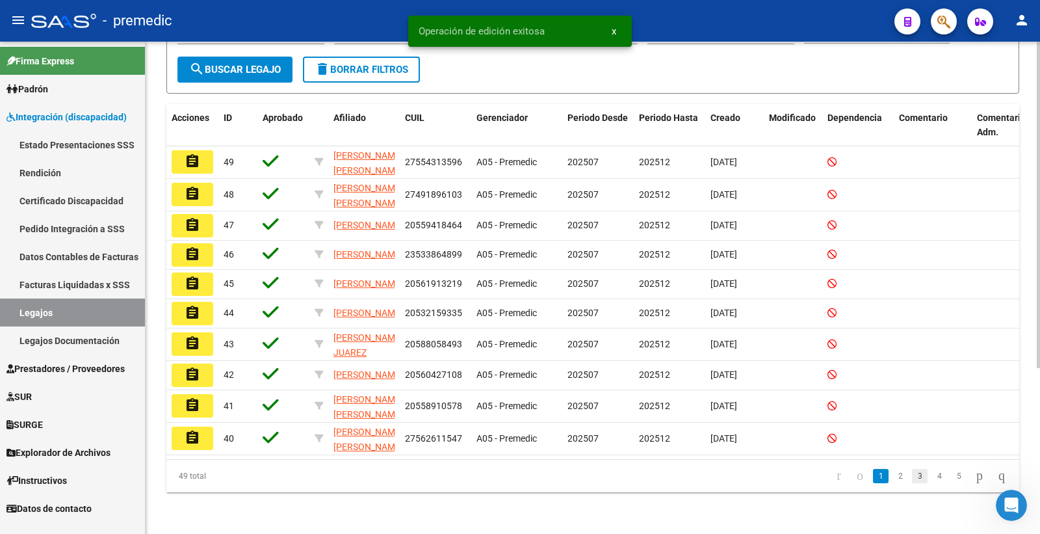
click at [912, 475] on link "3" at bounding box center [920, 476] width 16 height 14
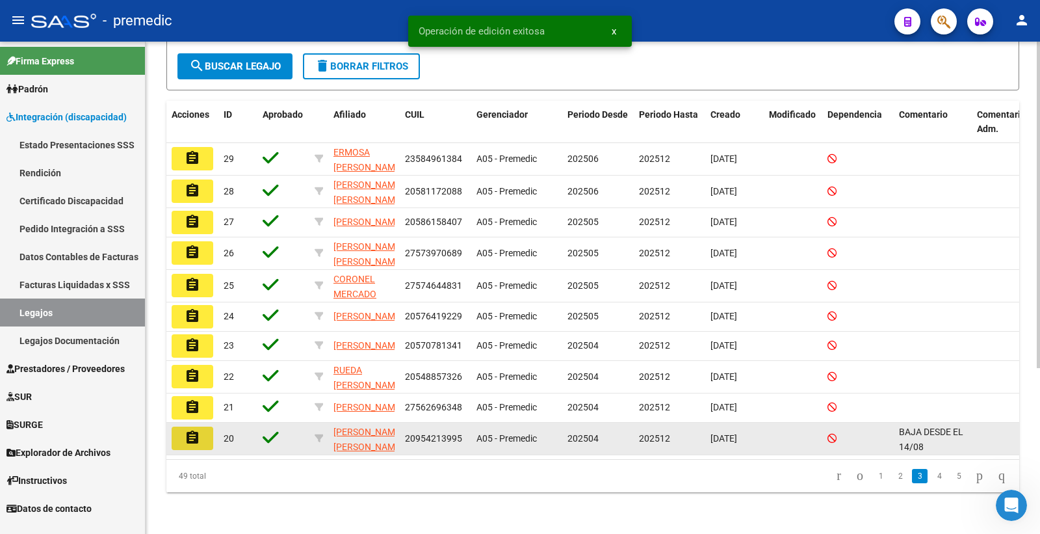
click at [196, 430] on mat-icon "assignment" at bounding box center [193, 438] width 16 height 16
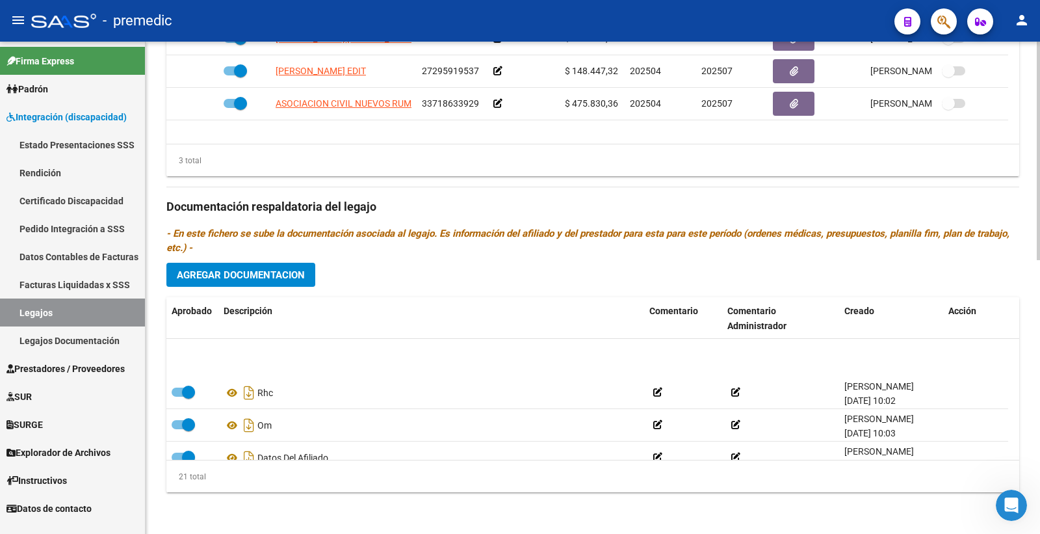
scroll to position [216, 0]
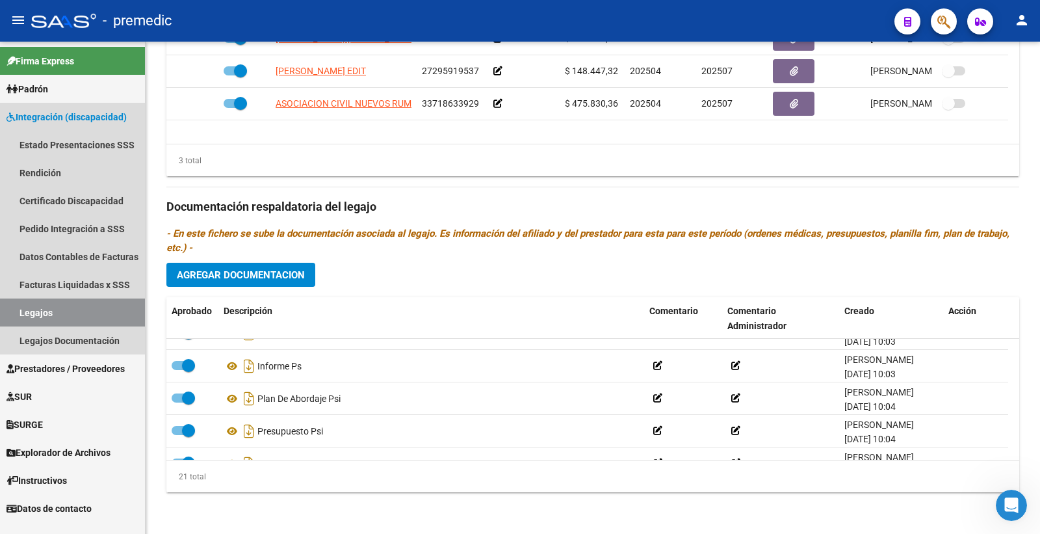
click at [27, 317] on link "Legajos" at bounding box center [72, 312] width 145 height 28
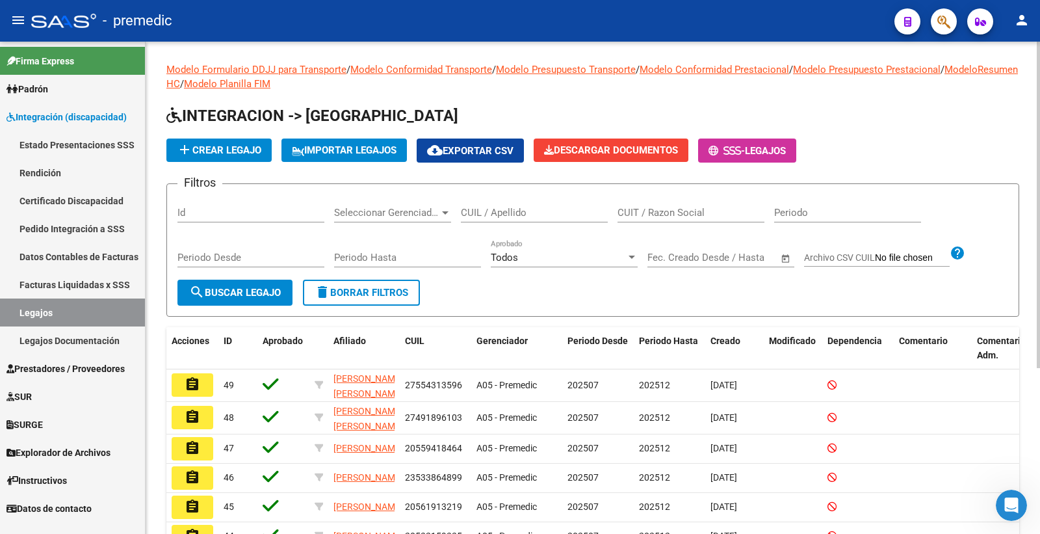
click at [939, 103] on div "Modelo Formulario DDJJ para Transporte / Modelo Conformidad Transporte / Modelo…" at bounding box center [592, 388] width 853 height 653
